Goal: Information Seeking & Learning: Learn about a topic

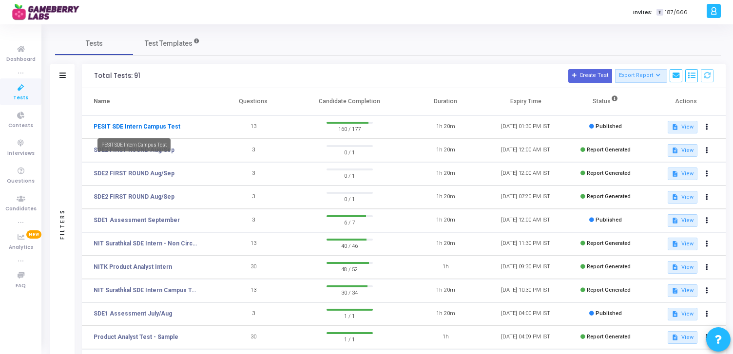
click at [155, 127] on link "PESIT SDE Intern Campus Test" at bounding box center [137, 126] width 87 height 9
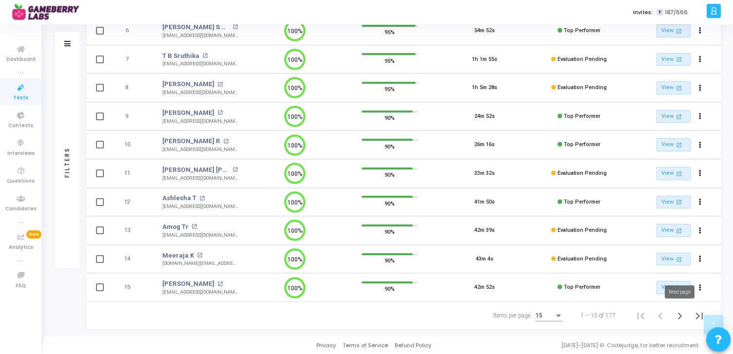
click at [677, 315] on icon "Next page" at bounding box center [680, 316] width 14 height 14
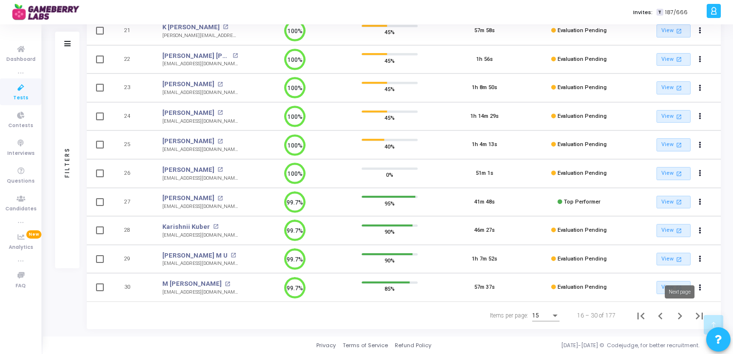
click at [680, 314] on icon "Next page" at bounding box center [680, 316] width 4 height 7
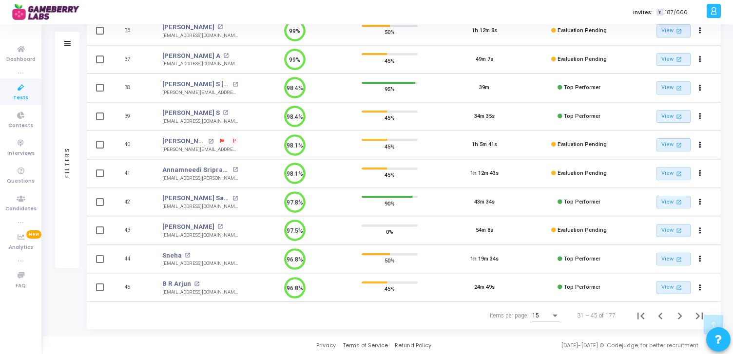
click at [233, 140] on span "P" at bounding box center [234, 141] width 3 height 8
click at [214, 139] on div at bounding box center [366, 177] width 733 height 354
click at [220, 140] on icon at bounding box center [222, 141] width 4 height 4
click at [240, 145] on div at bounding box center [366, 177] width 733 height 354
click at [678, 317] on icon "Next page" at bounding box center [680, 316] width 14 height 14
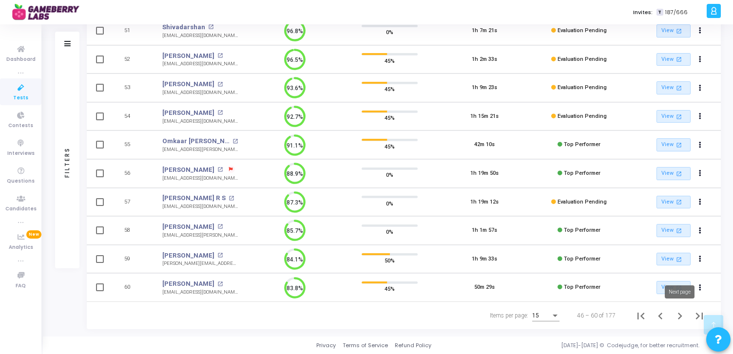
click at [680, 317] on icon "Next page" at bounding box center [680, 316] width 4 height 7
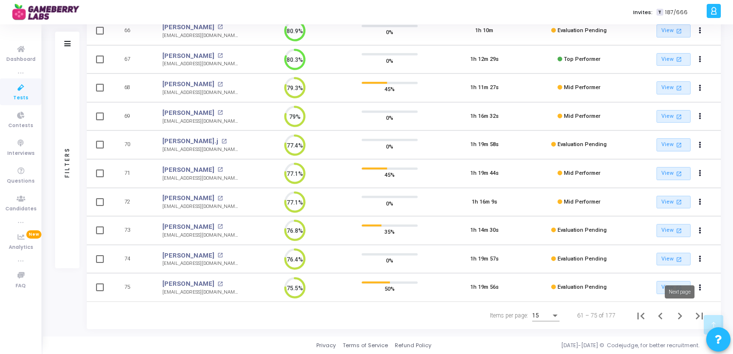
click at [681, 319] on icon "Next page" at bounding box center [680, 316] width 14 height 14
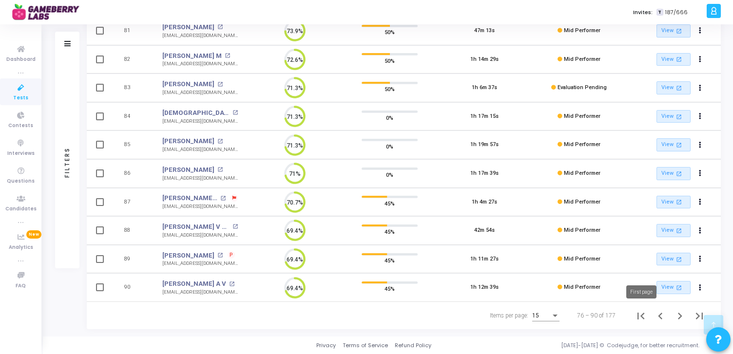
click at [640, 317] on icon "First page" at bounding box center [641, 316] width 14 height 14
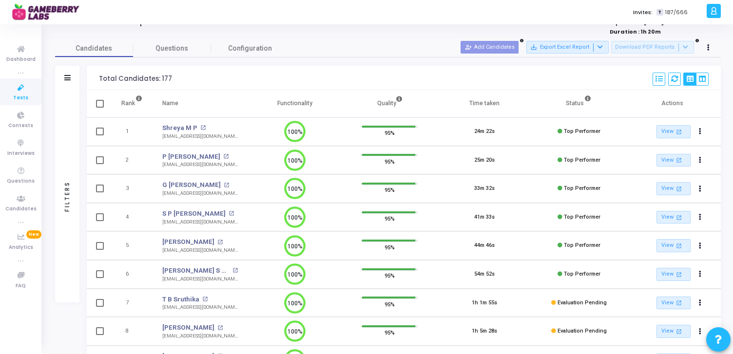
scroll to position [6, 0]
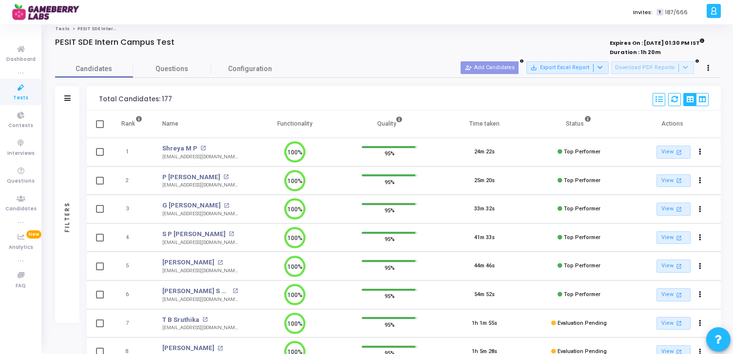
click at [180, 78] on div "Candidates Questions Configuration Filters Filters Candidate Name/Email search …" at bounding box center [387, 326] width 675 height 533
click at [673, 151] on link "View open_in_new" at bounding box center [673, 152] width 34 height 13
click at [673, 180] on link "View open_in_new" at bounding box center [673, 180] width 34 height 13
click at [671, 208] on link "View open_in_new" at bounding box center [673, 209] width 34 height 13
click at [667, 236] on link "View open_in_new" at bounding box center [673, 237] width 34 height 13
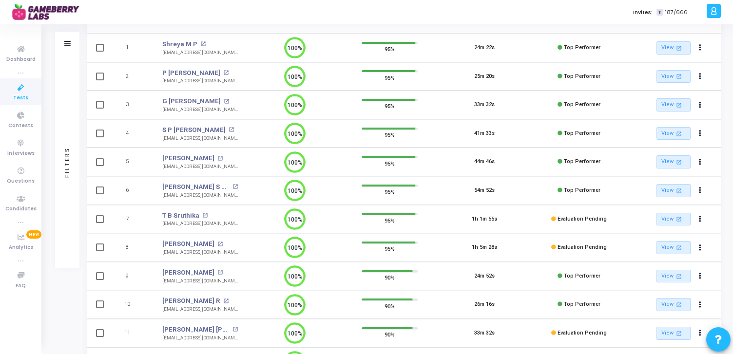
scroll to position [0, 0]
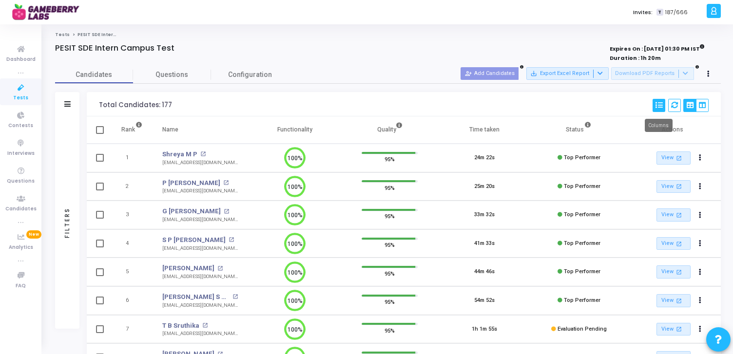
click at [659, 106] on icon at bounding box center [658, 105] width 7 height 7
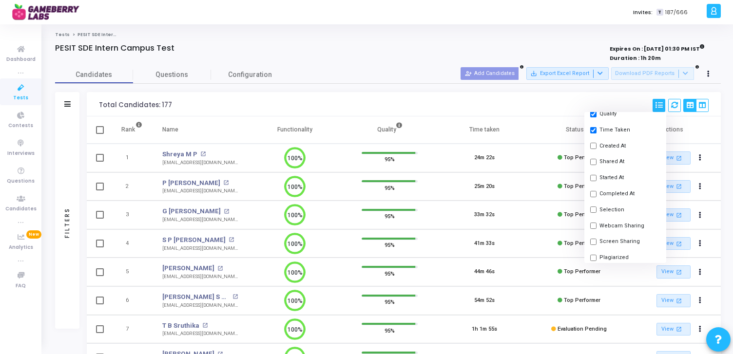
scroll to position [103, 0]
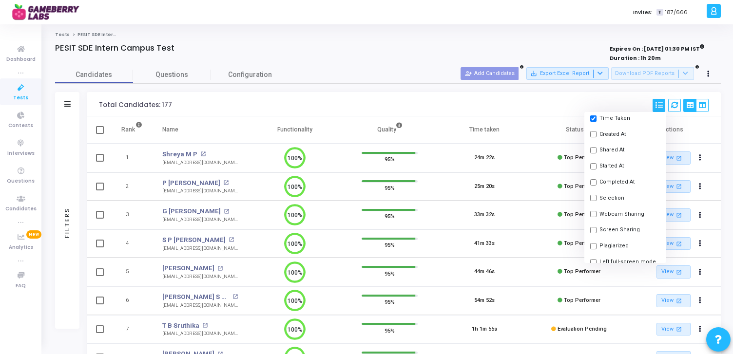
click at [591, 199] on input "checkbox" at bounding box center [593, 198] width 6 height 6
checkbox input "true"
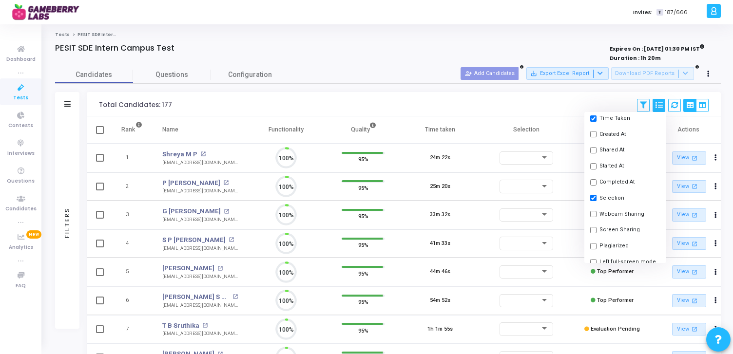
scroll to position [20, 25]
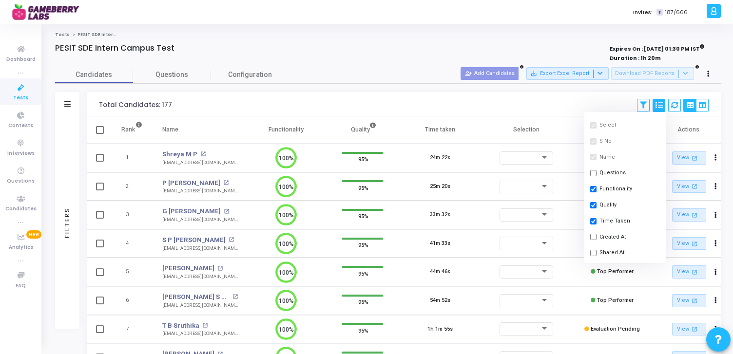
click at [520, 38] on div "Tests PESIT SDE Intern Campus Test PESIT SDE Intern Campus Test Expires On : 21…" at bounding box center [388, 316] width 666 height 568
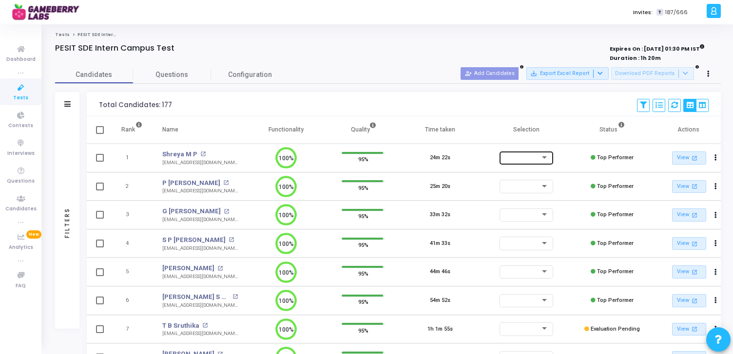
click at [528, 162] on div at bounding box center [526, 159] width 46 height 6
click at [433, 44] on div at bounding box center [366, 177] width 733 height 354
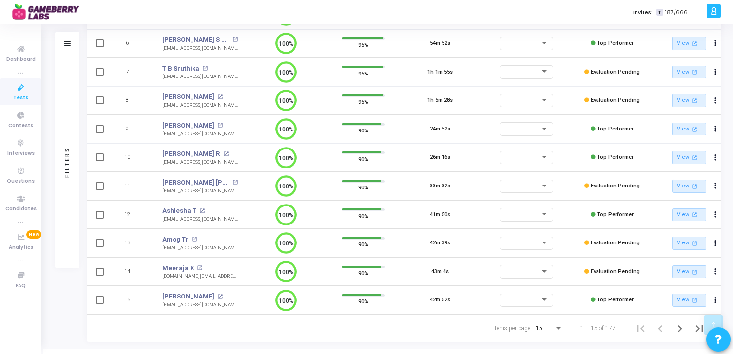
scroll to position [258, 0]
click at [682, 333] on icon "Next page" at bounding box center [680, 328] width 14 height 14
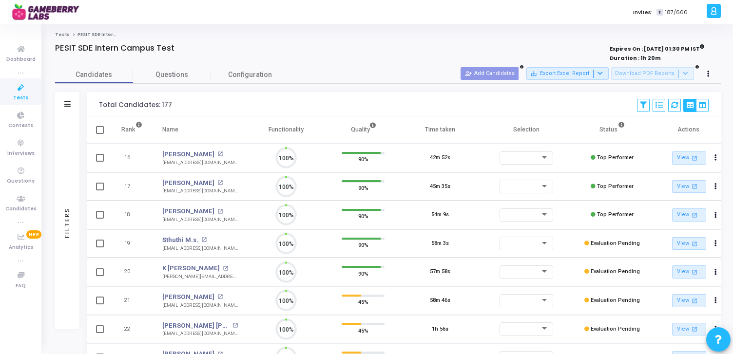
scroll to position [20, 25]
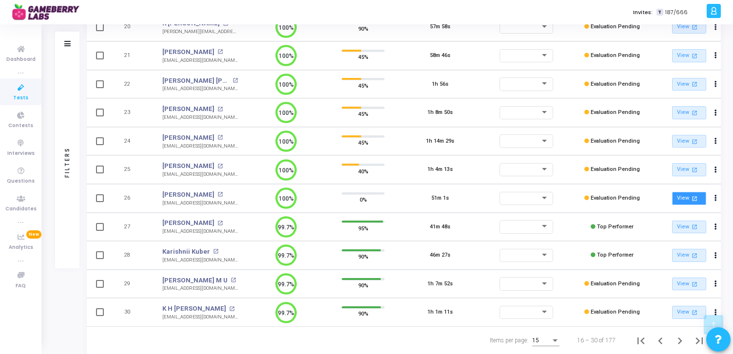
click at [685, 197] on link "View open_in_new" at bounding box center [689, 198] width 34 height 13
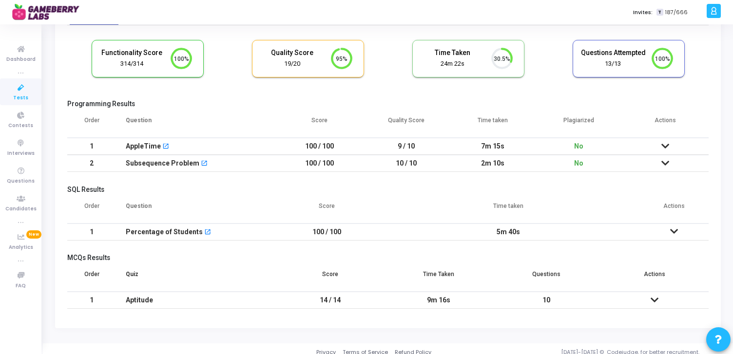
scroll to position [52, 0]
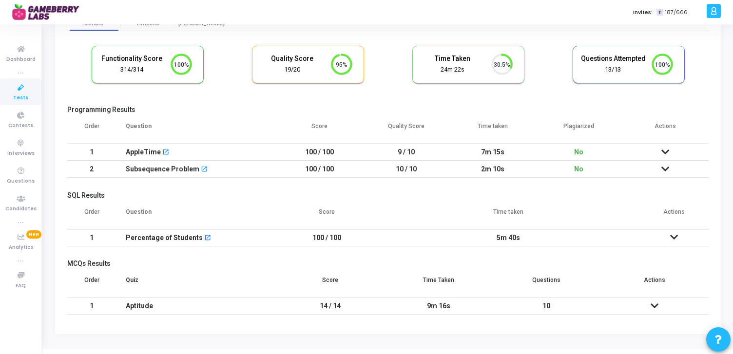
click at [665, 169] on icon at bounding box center [665, 169] width 8 height 7
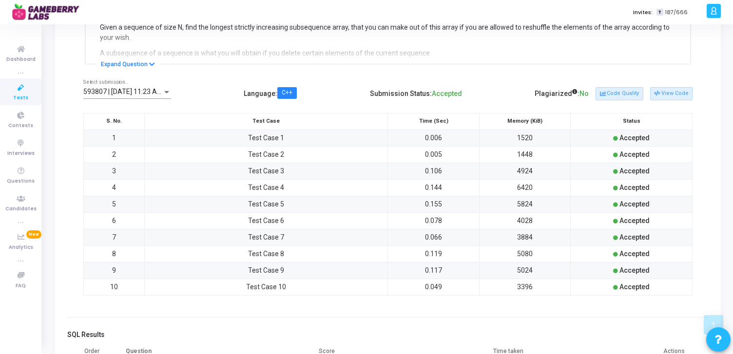
scroll to position [255, 0]
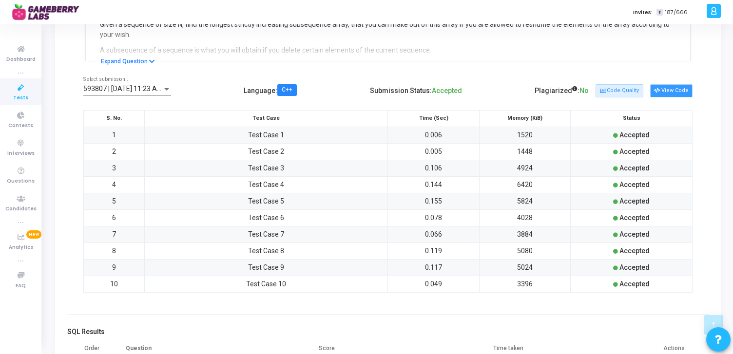
click at [673, 92] on button "View Code" at bounding box center [671, 90] width 42 height 13
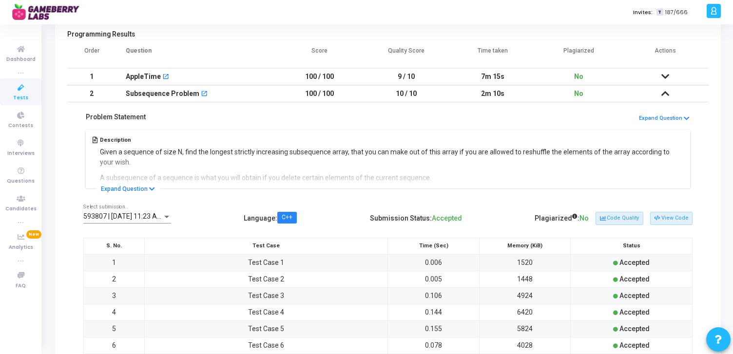
scroll to position [0, 0]
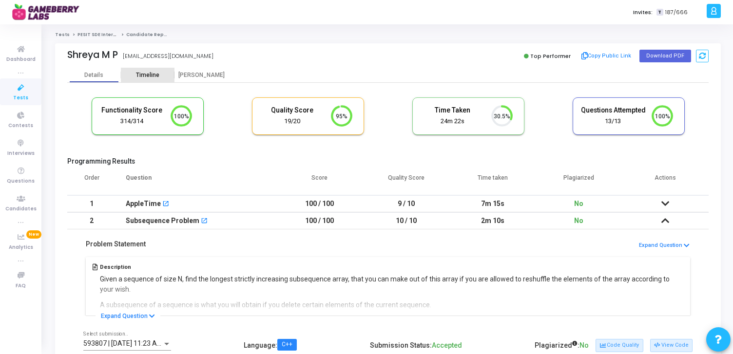
click at [147, 72] on div "Timeline" at bounding box center [147, 75] width 23 height 7
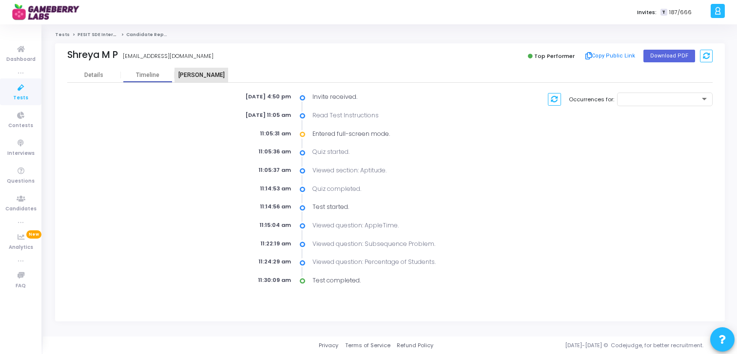
click at [215, 73] on div "[PERSON_NAME]" at bounding box center [201, 75] width 54 height 7
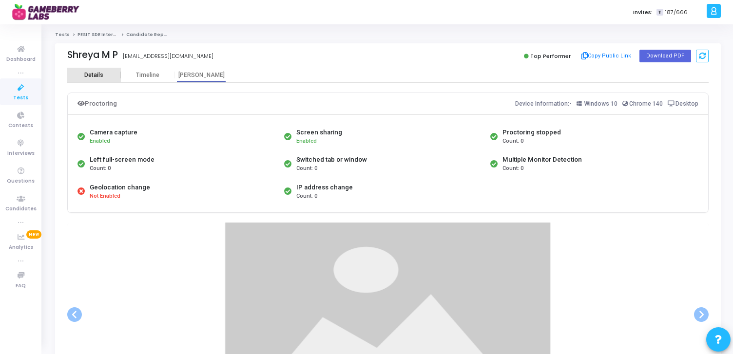
click at [87, 76] on div "Details" at bounding box center [93, 75] width 19 height 7
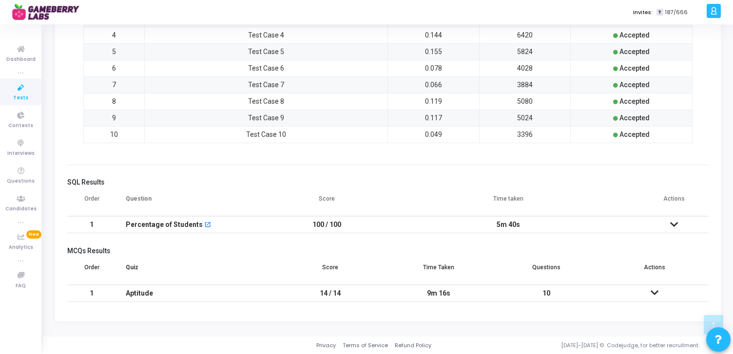
click at [653, 292] on icon at bounding box center [655, 292] width 8 height 7
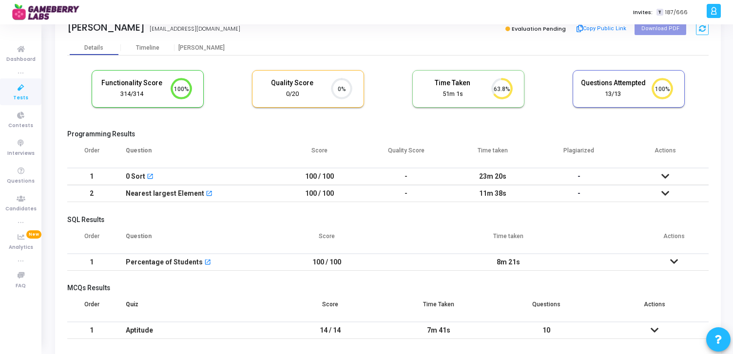
scroll to position [65, 0]
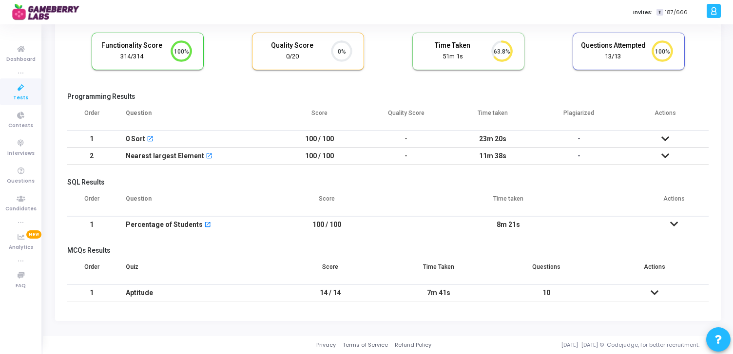
click at [665, 139] on icon at bounding box center [665, 138] width 8 height 7
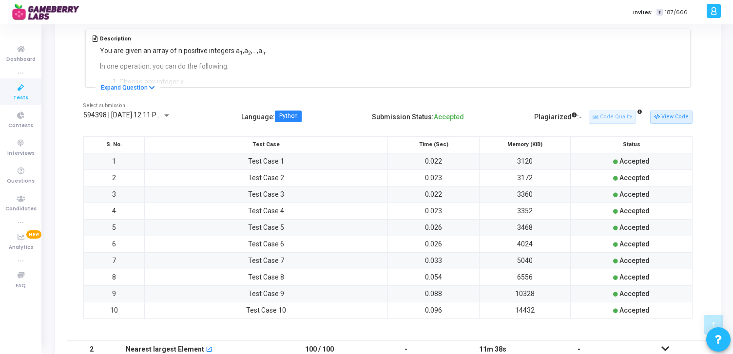
scroll to position [216, 0]
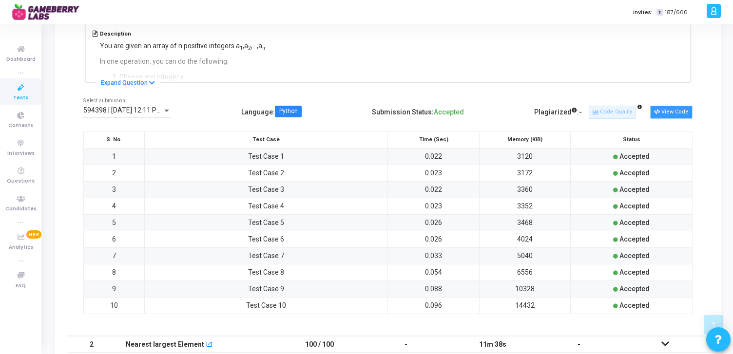
click at [672, 115] on button "View Code" at bounding box center [671, 112] width 42 height 13
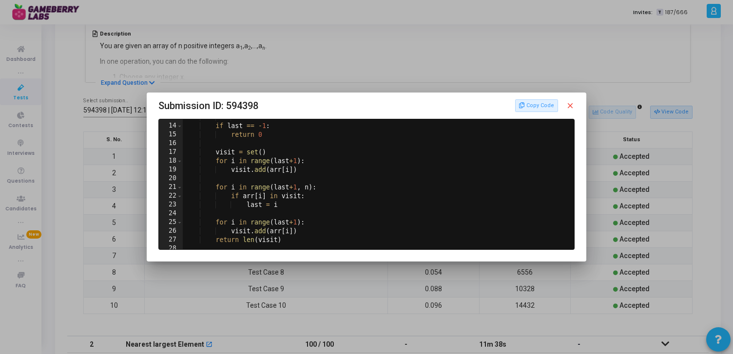
scroll to position [0, 0]
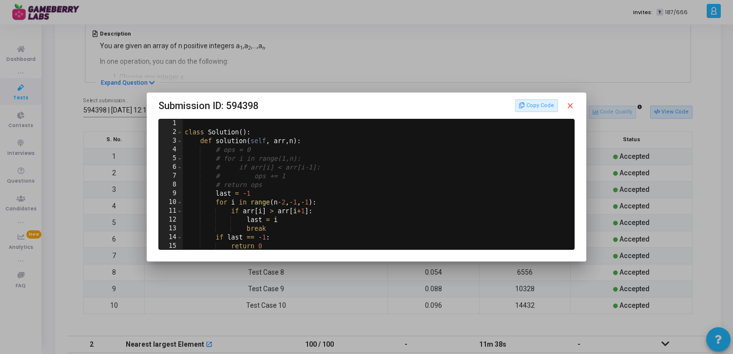
click at [574, 104] on mat-icon "close" at bounding box center [570, 105] width 9 height 9
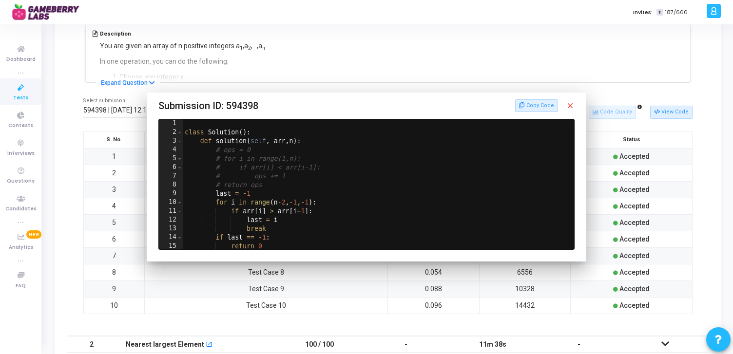
scroll to position [216, 0]
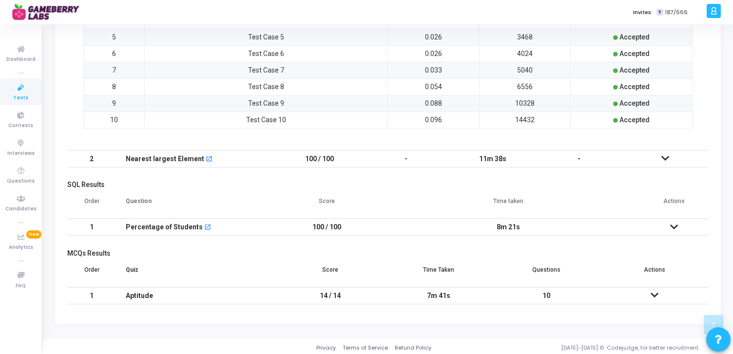
click at [665, 161] on icon at bounding box center [665, 158] width 8 height 7
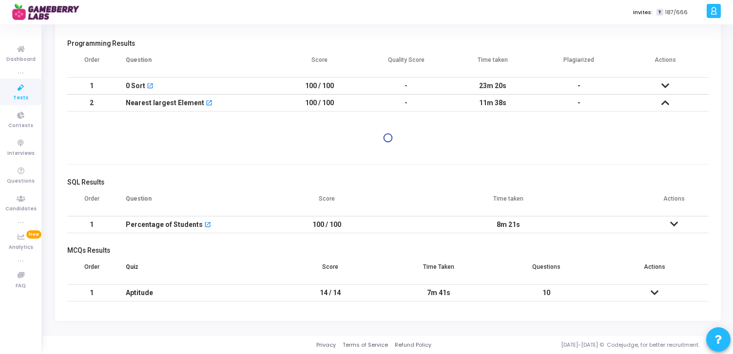
scroll to position [204, 0]
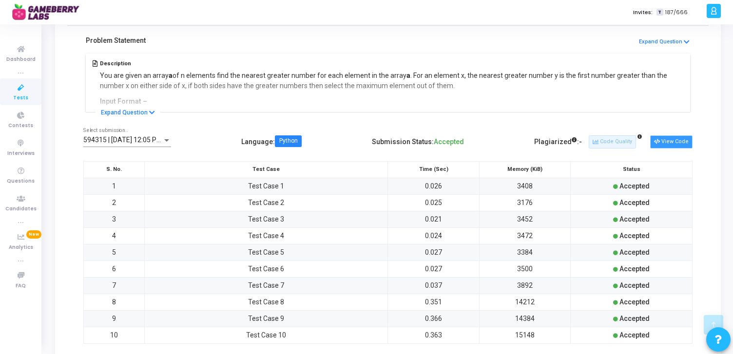
click at [668, 136] on button "View Code" at bounding box center [671, 141] width 42 height 13
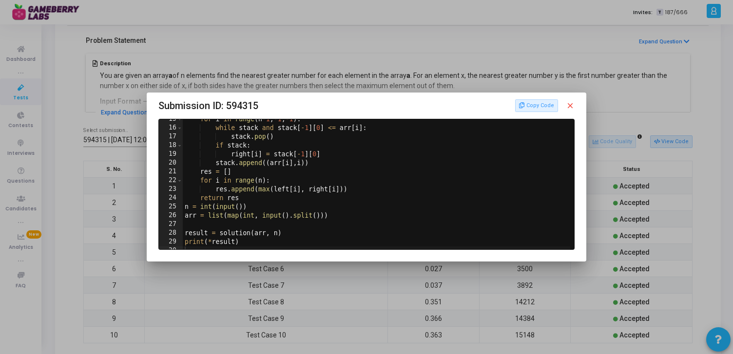
scroll to position [133, 0]
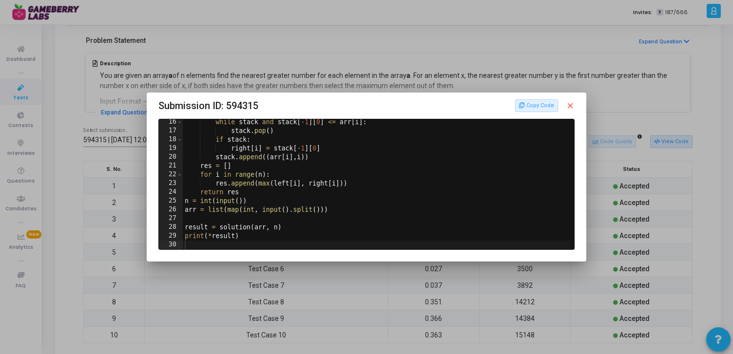
click at [571, 103] on mat-icon "close" at bounding box center [570, 105] width 9 height 9
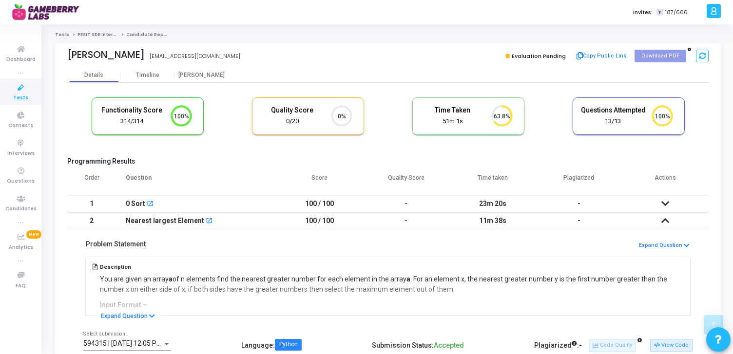
scroll to position [204, 0]
